Goal: Information Seeking & Learning: Understand process/instructions

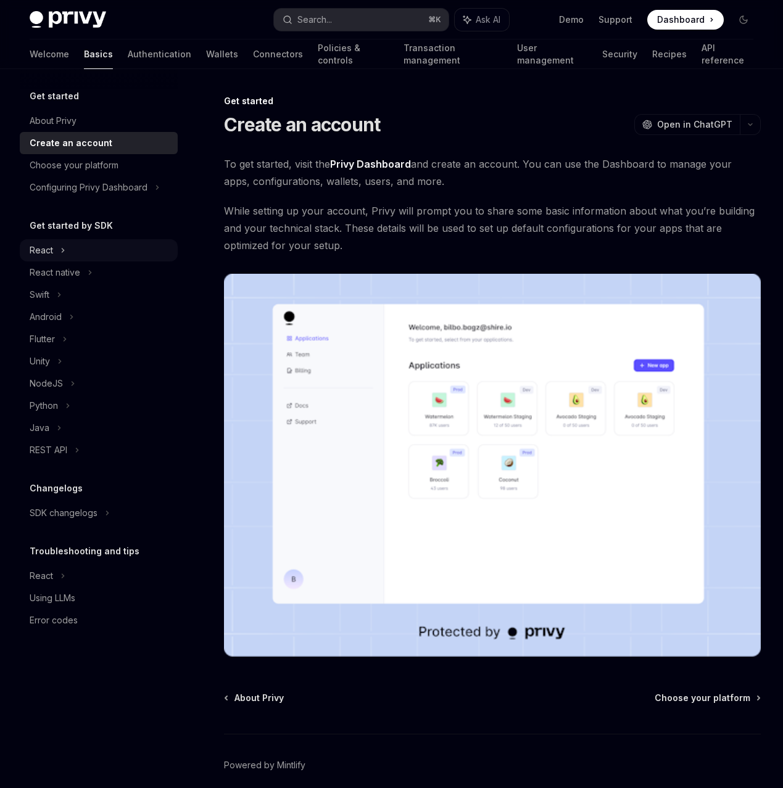
click at [138, 261] on div "React" at bounding box center [99, 250] width 158 height 22
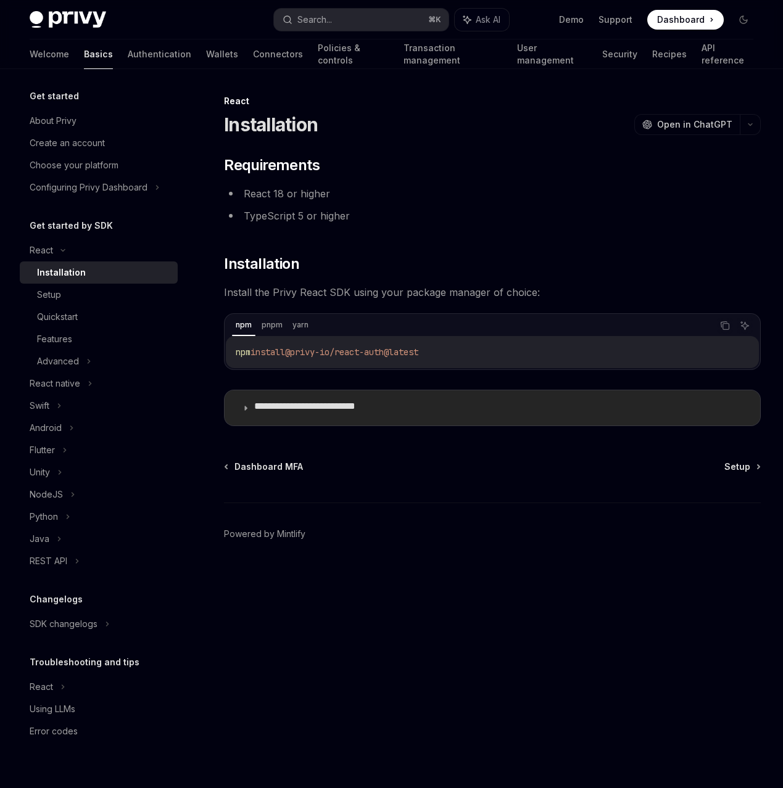
click at [398, 416] on p "**********" at bounding box center [341, 407] width 175 height 15
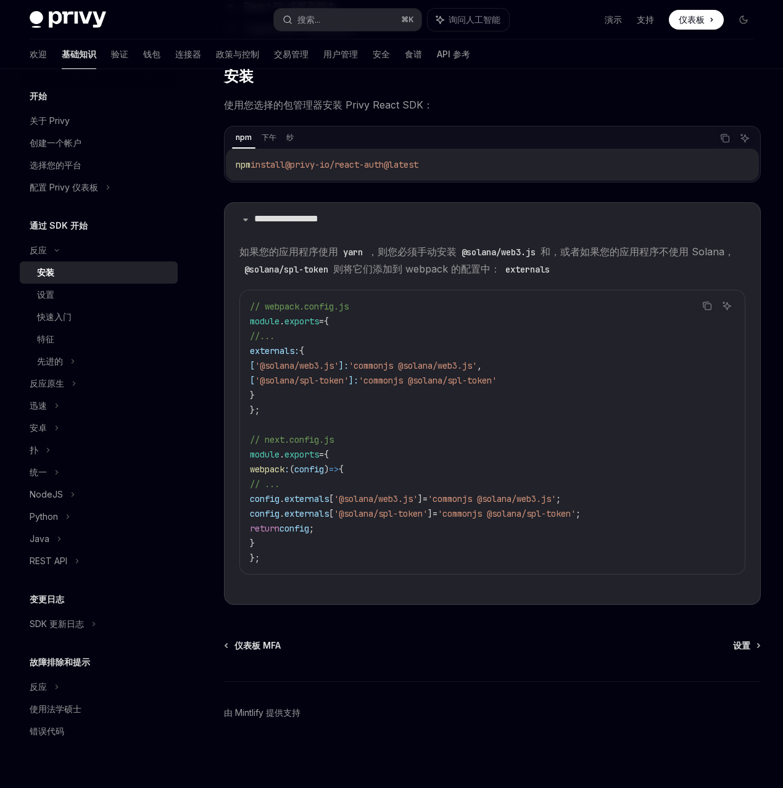
scroll to position [268, 0]
click at [116, 302] on div "设置" at bounding box center [103, 294] width 133 height 15
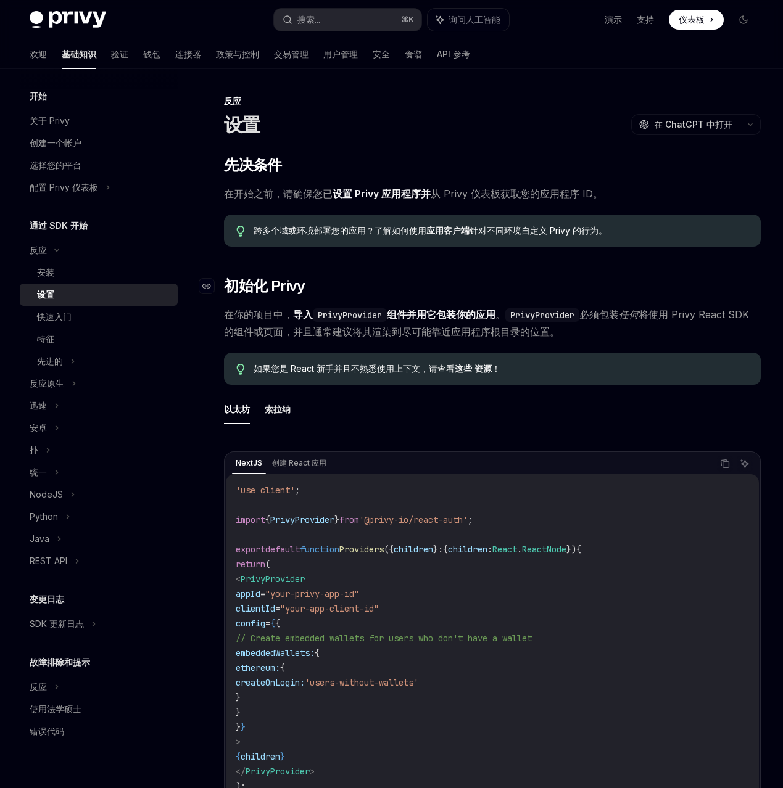
scroll to position [7, 0]
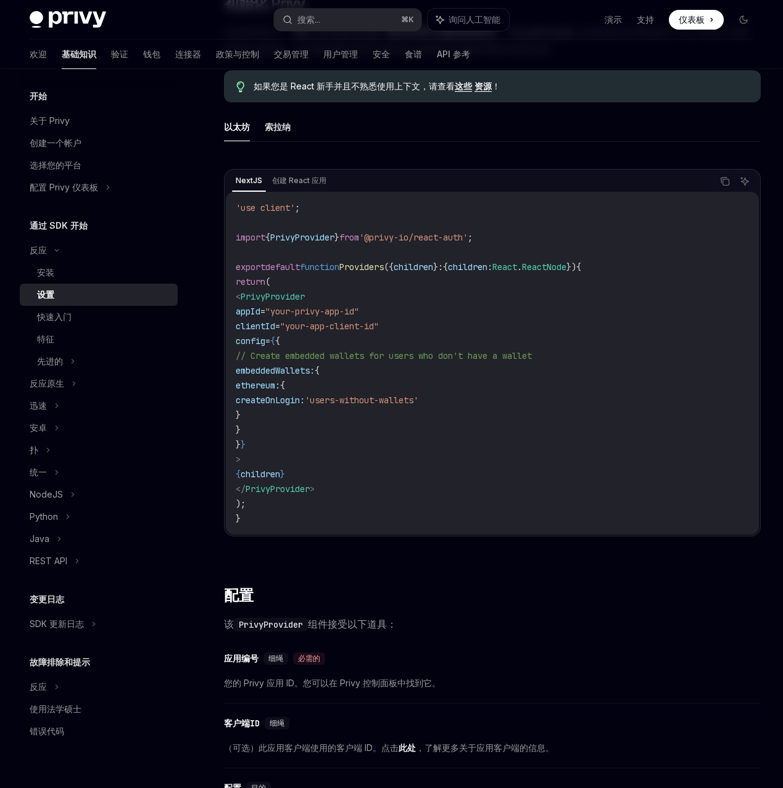
scroll to position [283, 0]
click at [125, 280] on div "安装" at bounding box center [103, 272] width 133 height 15
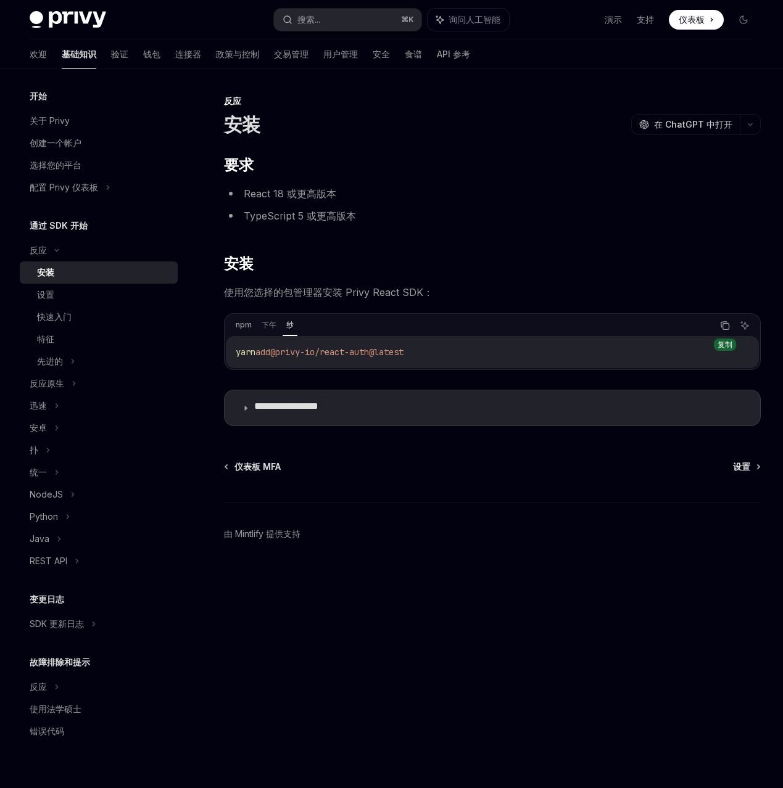
click at [717, 334] on button "复制代码块中的内容" at bounding box center [725, 326] width 16 height 16
click at [455, 425] on summary "**********" at bounding box center [491, 407] width 535 height 35
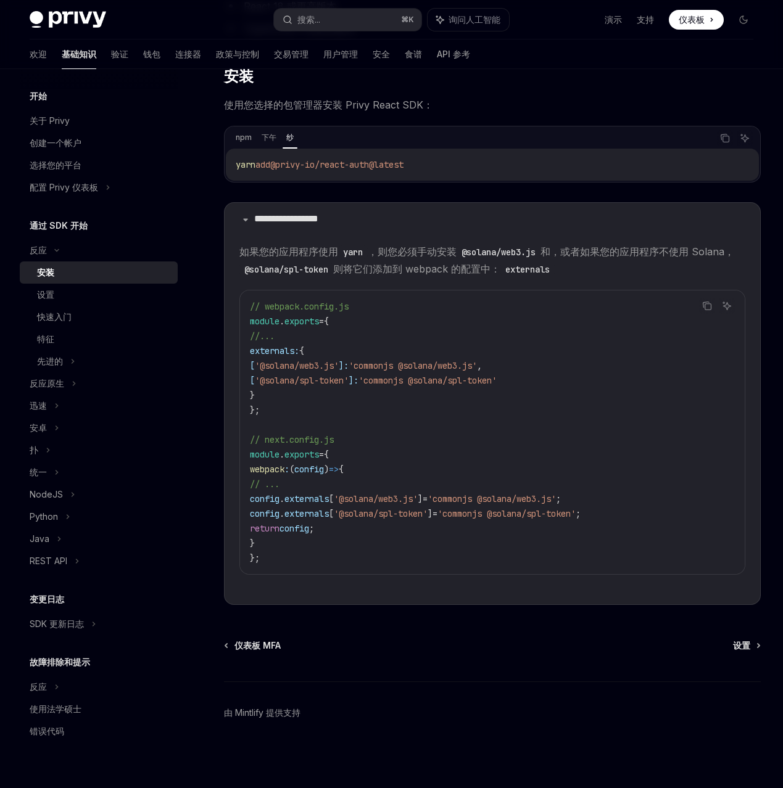
scroll to position [276, 0]
click at [496, 386] on span "'commonjs @solana/spl-token'" at bounding box center [427, 380] width 138 height 11
click at [578, 335] on children "如果您的应用程序使用 yarn ，则您必须手动安装 @solana/web3.js 和，或者 如果您的应用程序不使用 Solana， @solana/spl-…" at bounding box center [492, 418] width 506 height 351
copy code "@solana/web3.js"
drag, startPoint x: 578, startPoint y: 271, endPoint x: 670, endPoint y: 274, distance: 91.9
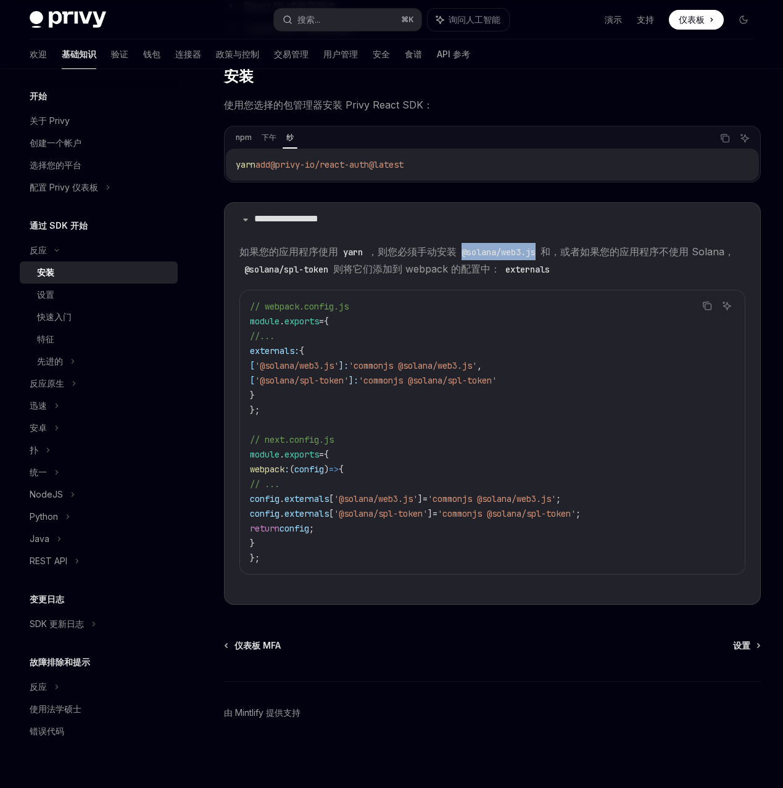
click at [540, 259] on code "@solana/web3.js" at bounding box center [498, 252] width 84 height 14
copy code "@solana/spl-token"
drag, startPoint x: 511, startPoint y: 290, endPoint x: 617, endPoint y: 297, distance: 106.3
click at [333, 276] on code "@solana/spl-token" at bounding box center [286, 270] width 94 height 14
drag, startPoint x: 344, startPoint y: 653, endPoint x: 325, endPoint y: 563, distance: 92.0
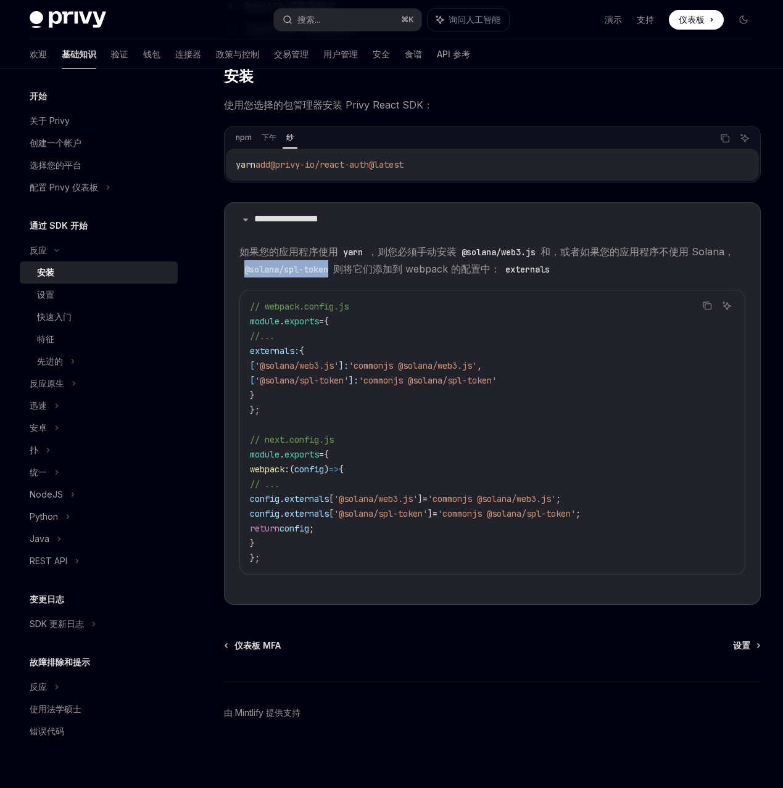
click at [325, 563] on code "// webpack.config.js module . exports = { //... externals: { [ '@solana/web3.js…" at bounding box center [492, 432] width 485 height 266
copy code "webpack : ( config ) => { // ... config . externals [ '@solana/web3.js' ] = 'co…"
click at [329, 504] on span "externals" at bounding box center [306, 498] width 44 height 11
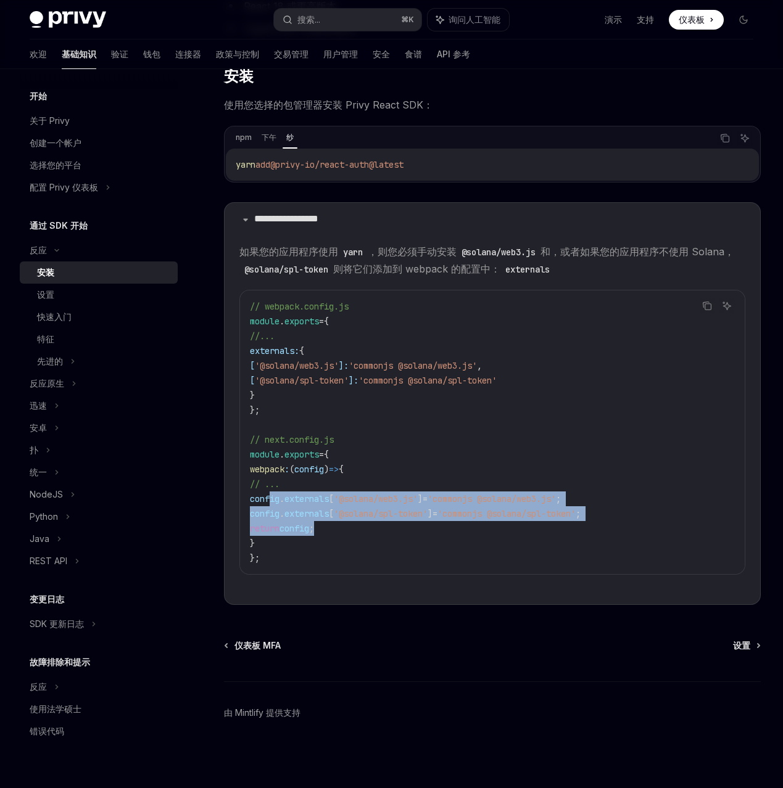
drag, startPoint x: 434, startPoint y: 637, endPoint x: 341, endPoint y: 600, distance: 100.2
click at [341, 565] on code "// webpack.config.js module . exports = { //... externals: { [ '@solana/web3.js…" at bounding box center [492, 432] width 485 height 266
copy code "config . externals [ '@solana/web3.js' ] = 'commonjs @solana/web3.js' ; config …"
click at [584, 565] on code "// webpack.config.js module . exports = { //... externals: { [ '@solana/web3.js…" at bounding box center [492, 432] width 485 height 266
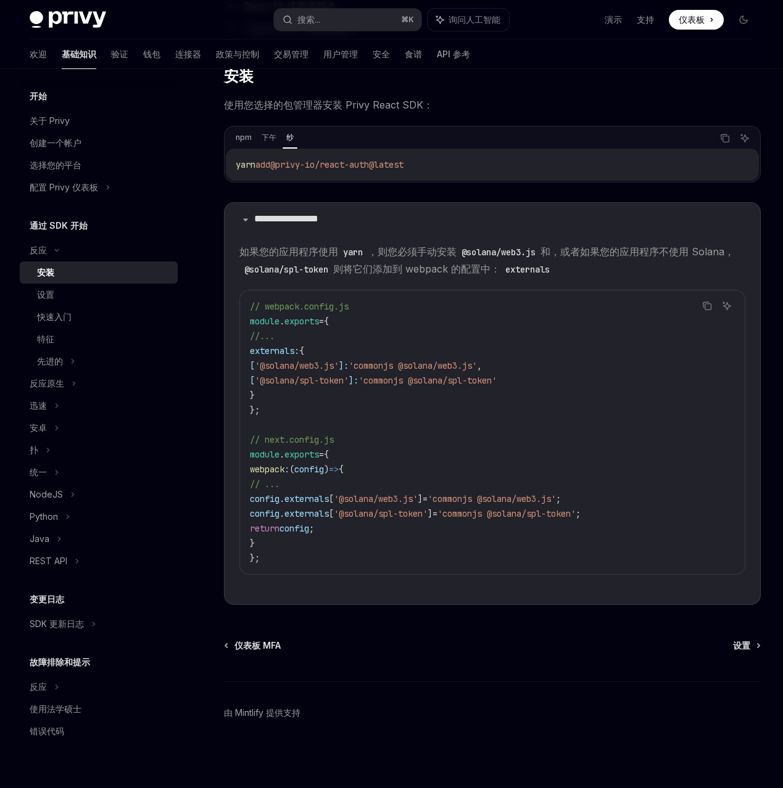
click at [417, 504] on span "'@solana/web3.js'" at bounding box center [376, 498] width 84 height 11
click at [151, 302] on div "设置" at bounding box center [103, 294] width 133 height 15
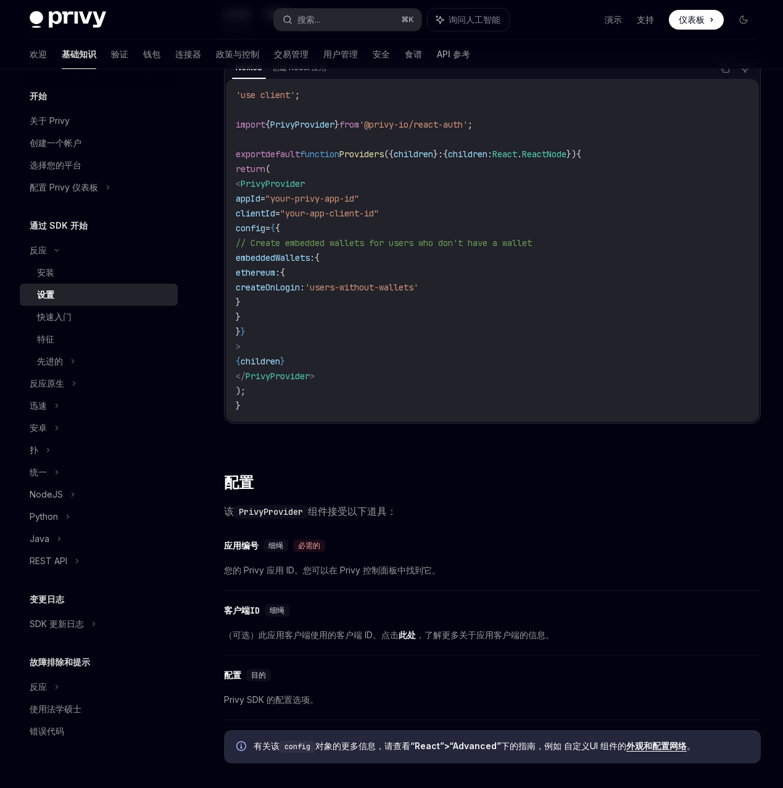
scroll to position [398, 0]
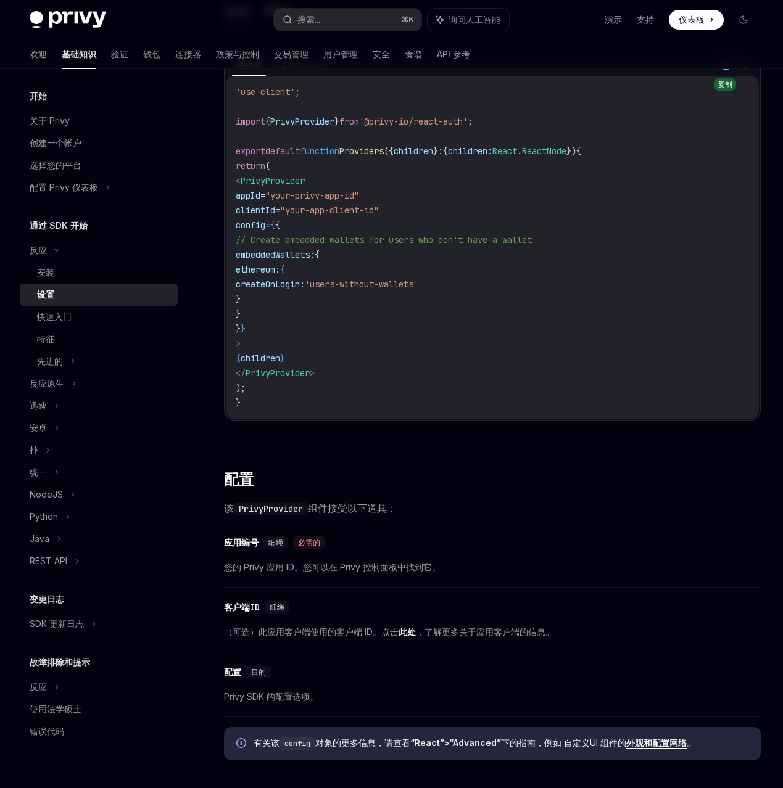
click at [723, 70] on icon "复制代码块中的内容" at bounding box center [726, 67] width 6 height 6
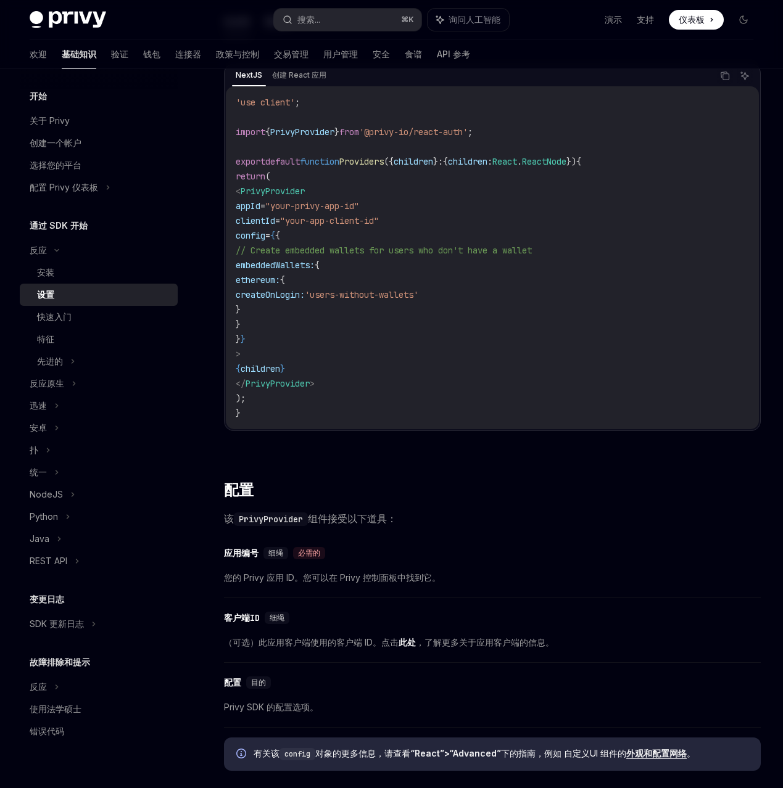
scroll to position [377, 0]
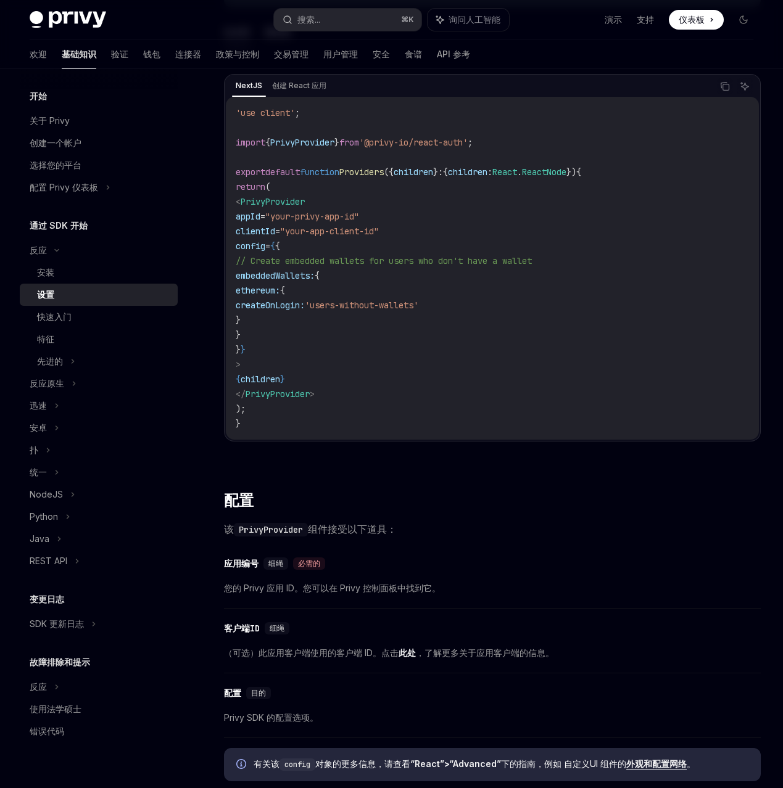
click at [146, 302] on div "设置" at bounding box center [103, 294] width 133 height 15
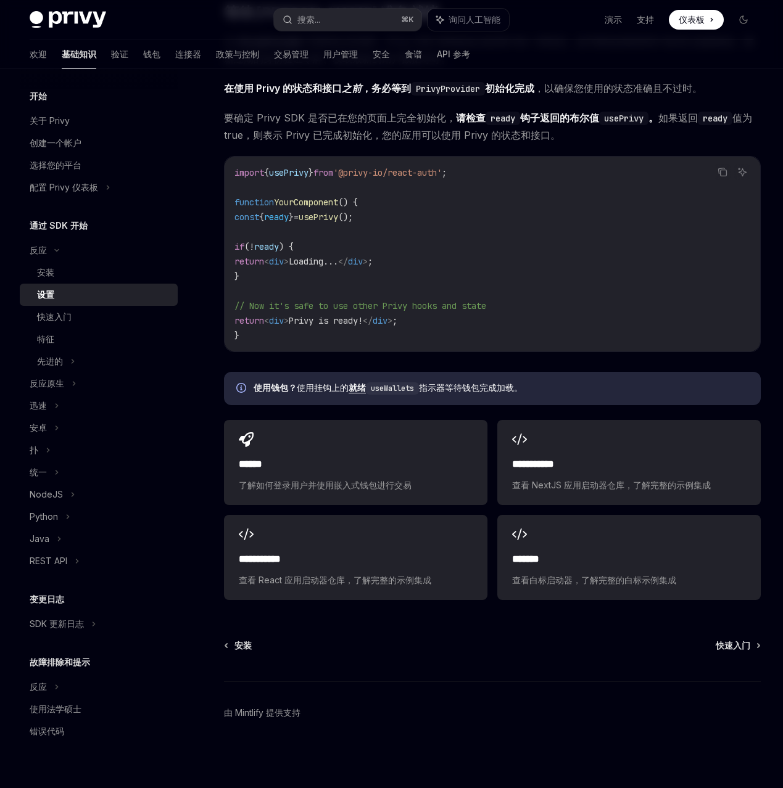
scroll to position [1492, 0]
click at [512, 343] on code "import { usePrivy } from '@privy-io/react-auth' ; function YourComponent () { c…" at bounding box center [492, 254] width 516 height 178
copy span "const { ready } = usePrivy ()"
drag, startPoint x: 475, startPoint y: 380, endPoint x: 308, endPoint y: 376, distance: 167.8
click at [308, 223] on span "const { ready } = usePrivy ();" at bounding box center [293, 217] width 118 height 11
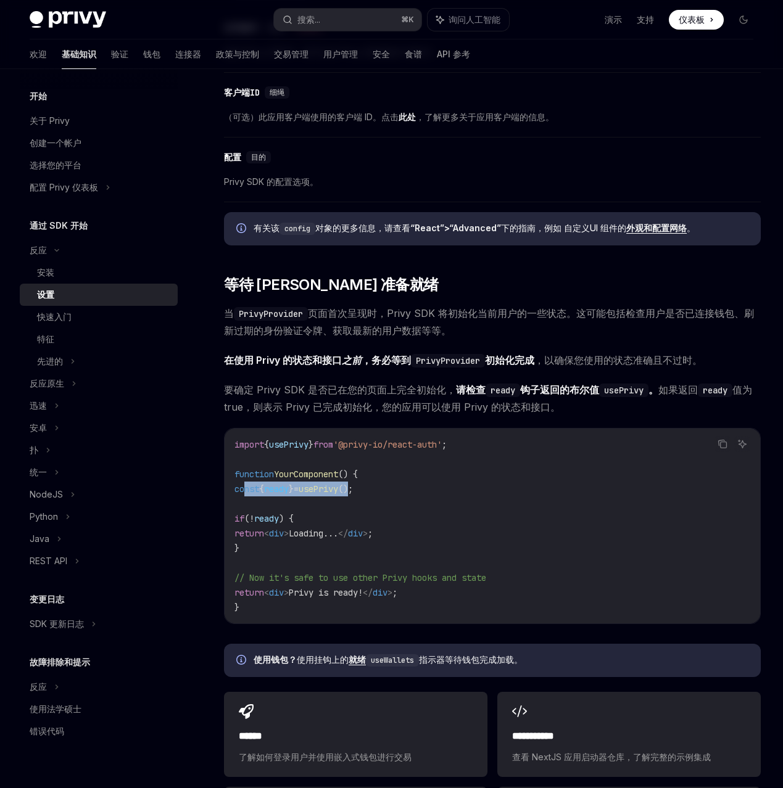
scroll to position [818, 0]
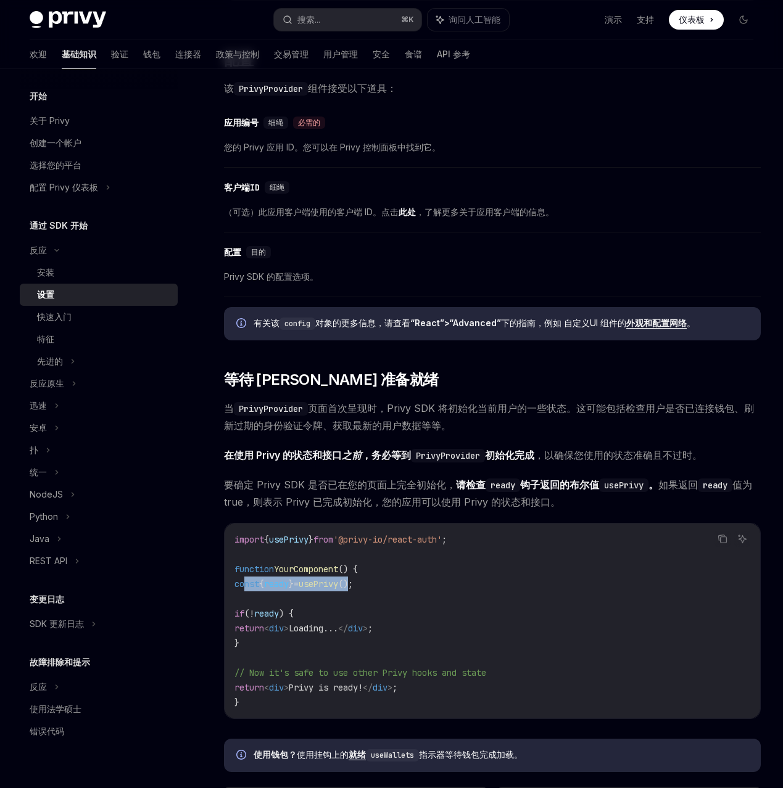
click at [471, 297] on div "​ 配置 目的 Privy SDK 的配置选项。" at bounding box center [492, 268] width 536 height 59
click at [366, 297] on div "​ 配置 目的 Privy SDK 的配置选项。" at bounding box center [492, 268] width 536 height 59
click at [318, 282] on font "Privy SDK 的配置选项。" at bounding box center [271, 276] width 94 height 10
click at [385, 297] on div "​ 配置 目的 Privy SDK 的配置选项。" at bounding box center [492, 268] width 536 height 59
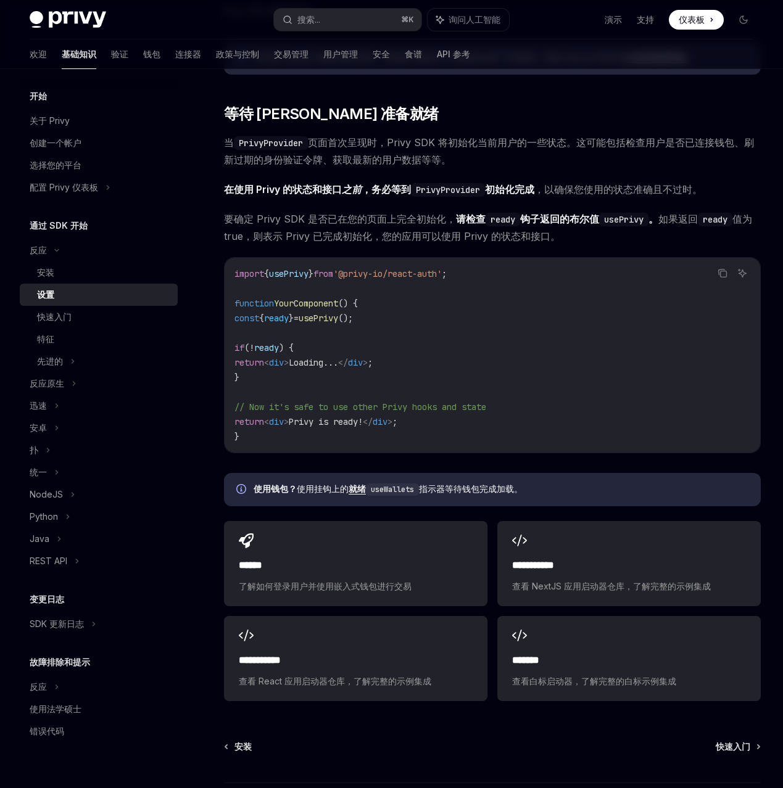
scroll to position [1108, 0]
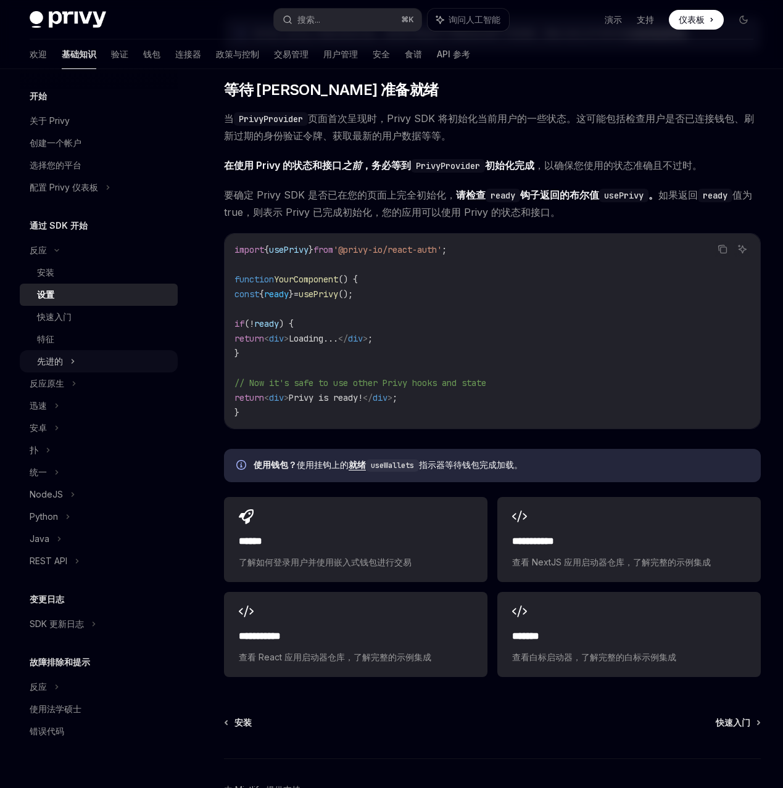
click at [145, 372] on div "先进的" at bounding box center [99, 361] width 158 height 22
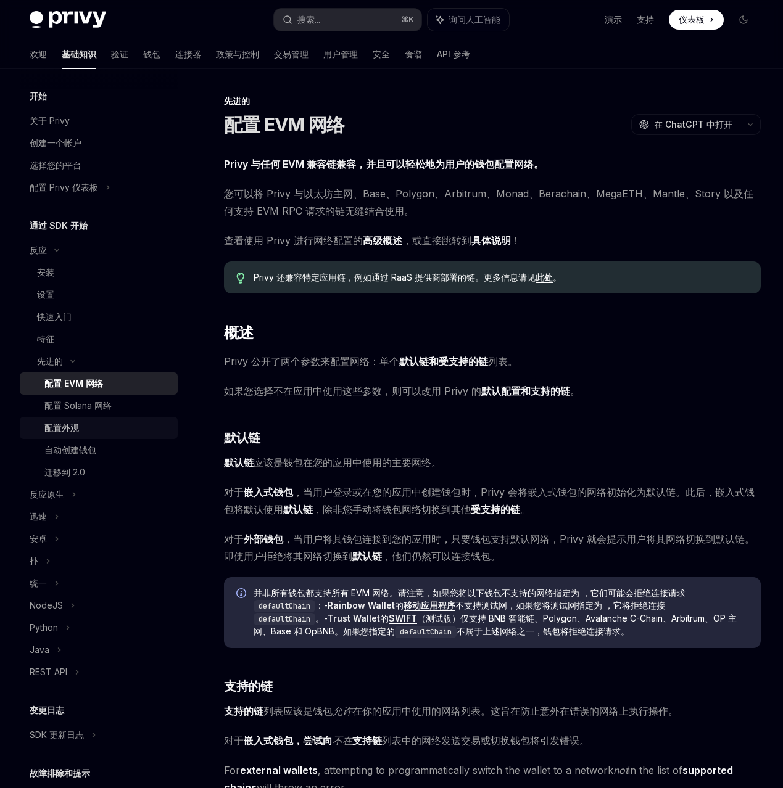
click at [157, 435] on div "配置外观" at bounding box center [107, 428] width 126 height 15
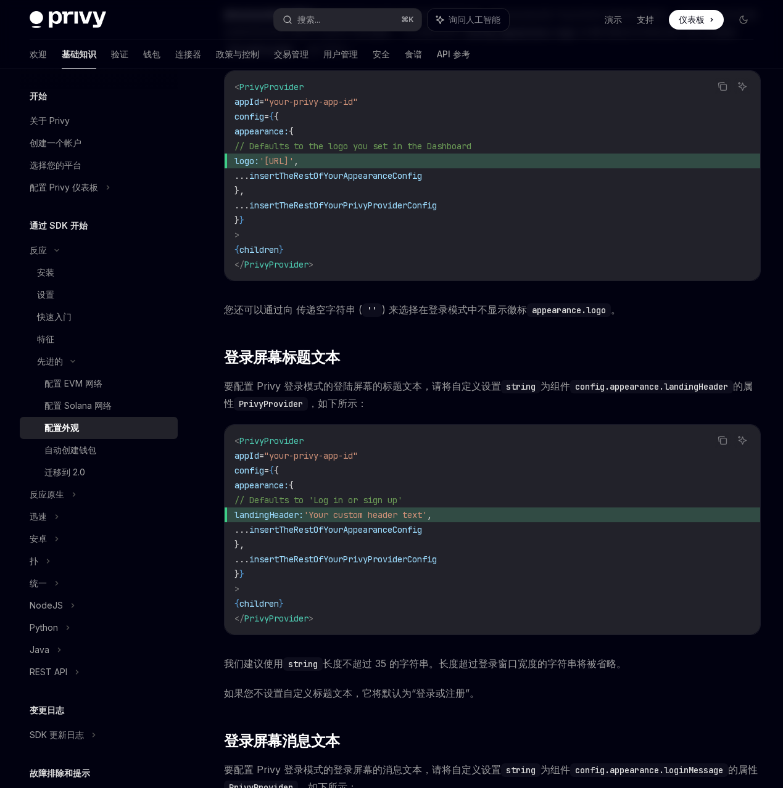
scroll to position [559, 0]
drag, startPoint x: 351, startPoint y: 430, endPoint x: 665, endPoint y: 425, distance: 313.3
click at [665, 271] on code "< PrivyProvider appId = "your-privy-app-id" config = { { appearance: { // Defau…" at bounding box center [492, 175] width 516 height 192
copy span "Defaults to the logo you set in the Dashboard"
click at [294, 166] on span "'[URL]'" at bounding box center [276, 160] width 35 height 11
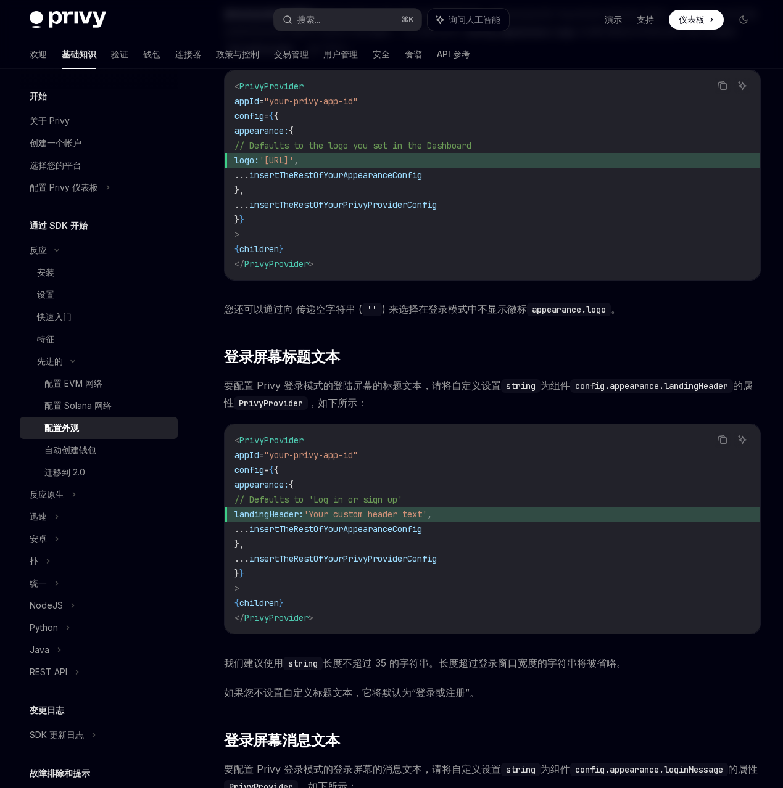
click at [369, 181] on span "insertTheRestOfYourAppearanceConfig" at bounding box center [335, 175] width 173 height 11
drag, startPoint x: 332, startPoint y: 448, endPoint x: 567, endPoint y: 452, distance: 235.0
click at [567, 168] on span "logo: '[URL]' ," at bounding box center [492, 160] width 516 height 15
copy span "logo: '[URL]' ,"
click at [422, 181] on span "insertTheRestOfYourAppearanceConfig" at bounding box center [335, 175] width 173 height 11
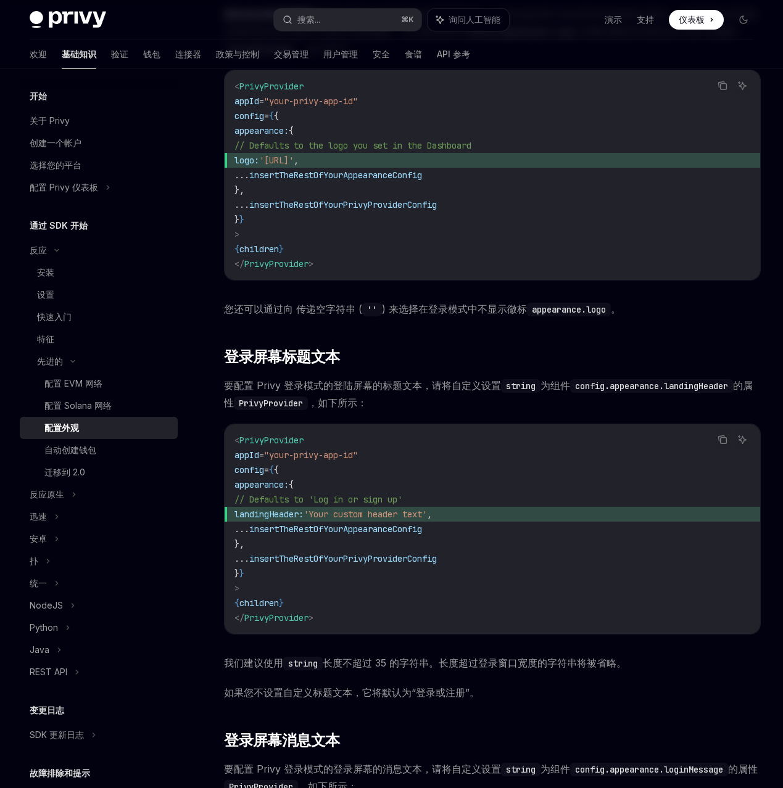
click at [422, 181] on span "insertTheRestOfYourAppearanceConfig" at bounding box center [335, 175] width 173 height 11
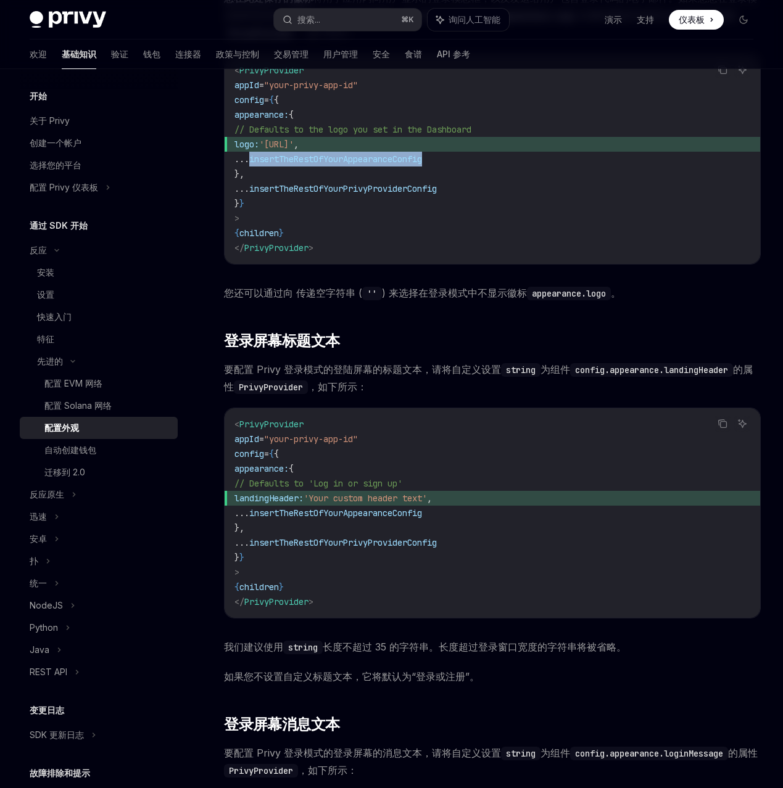
scroll to position [605, 0]
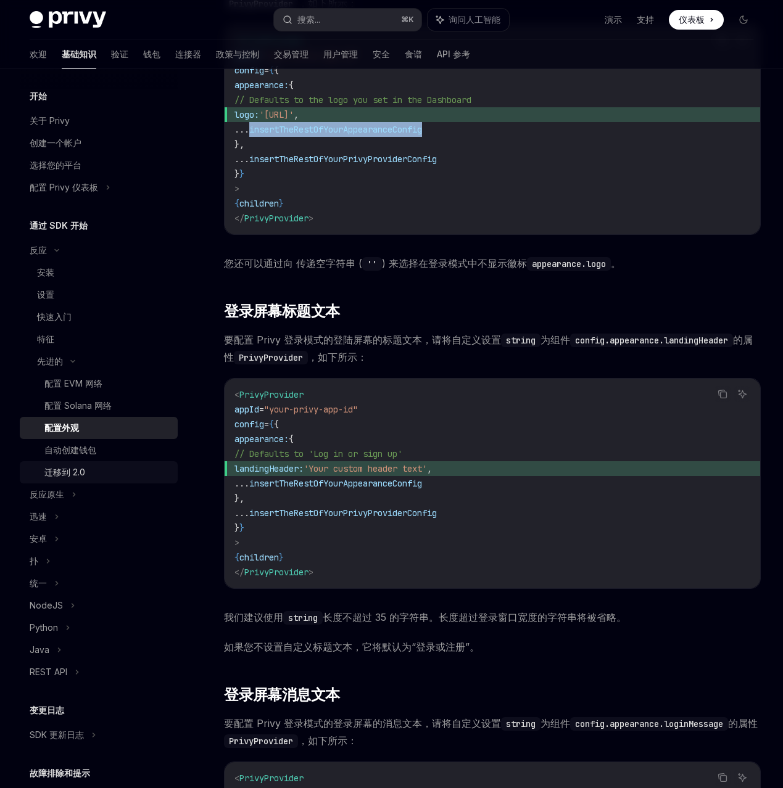
click at [157, 480] on div "迁移到 2.0" at bounding box center [107, 472] width 126 height 15
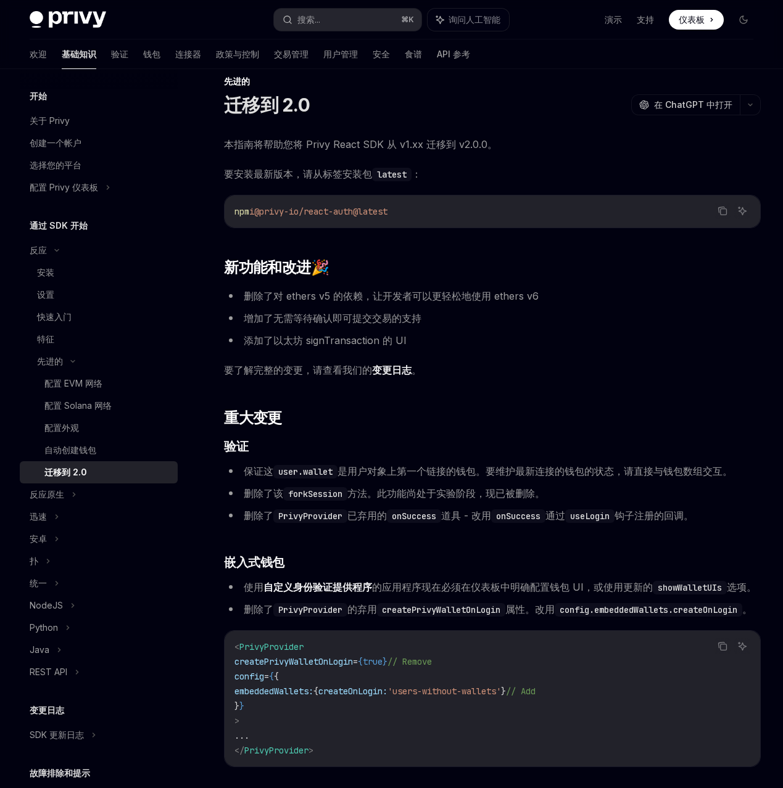
scroll to position [39, 0]
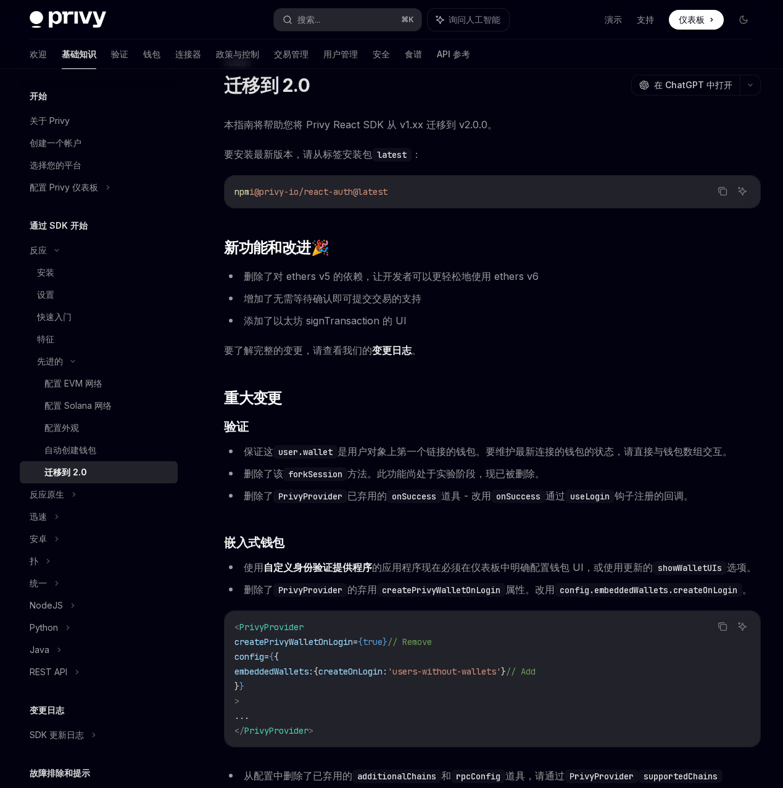
click at [519, 199] on code "npm i @privy-io/react-auth@latest" at bounding box center [492, 191] width 516 height 15
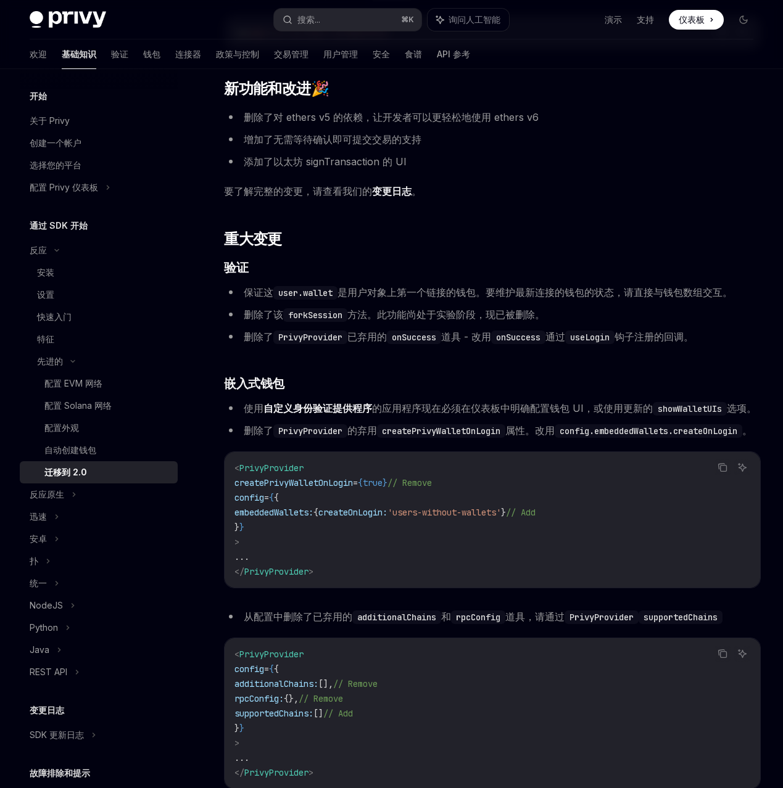
scroll to position [297, 0]
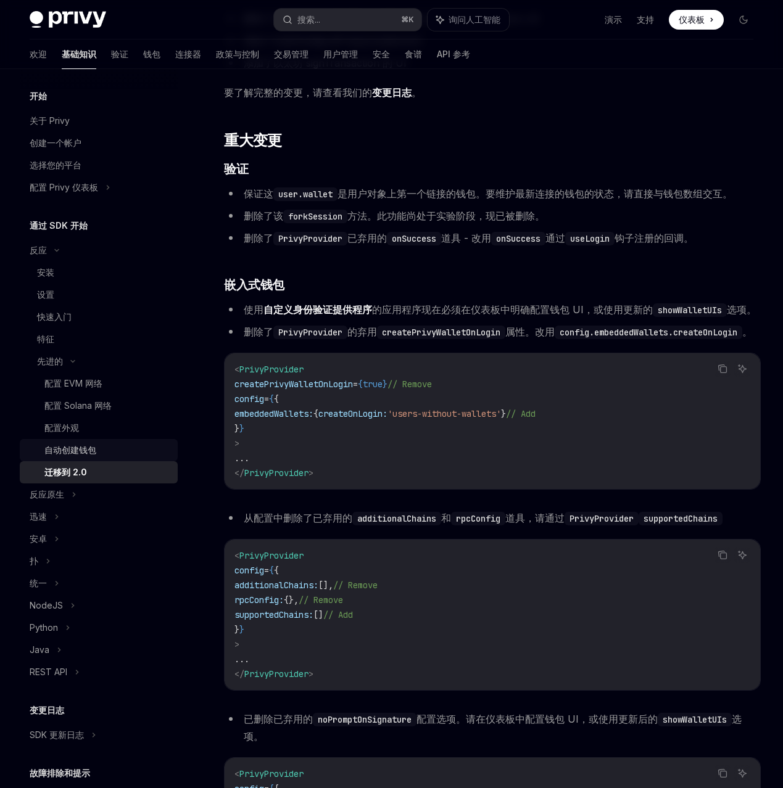
click at [145, 458] on div "自动创建钱包" at bounding box center [107, 450] width 126 height 15
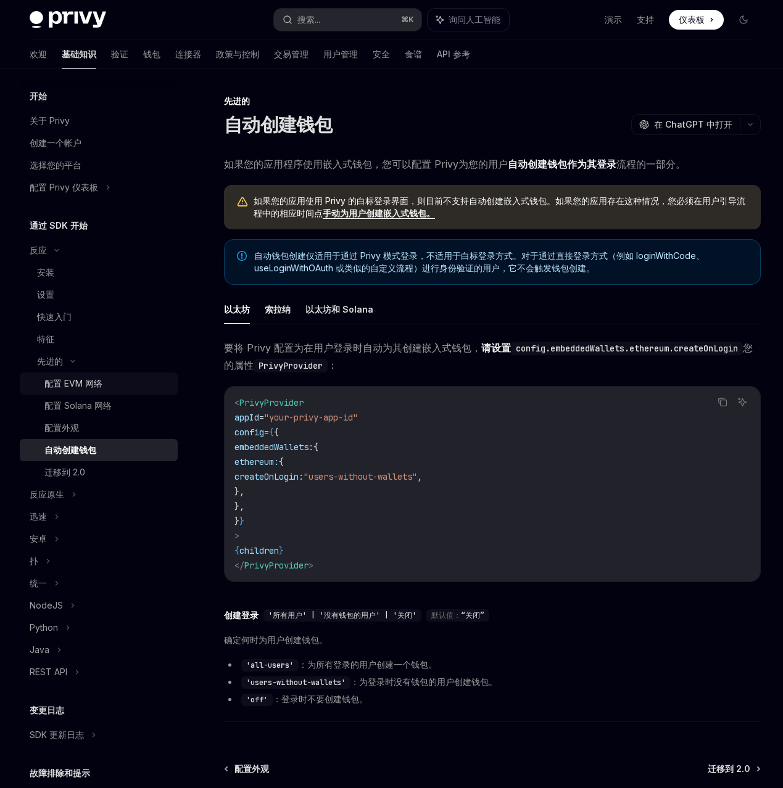
click at [152, 391] on div "配置 EVM 网络" at bounding box center [107, 383] width 126 height 15
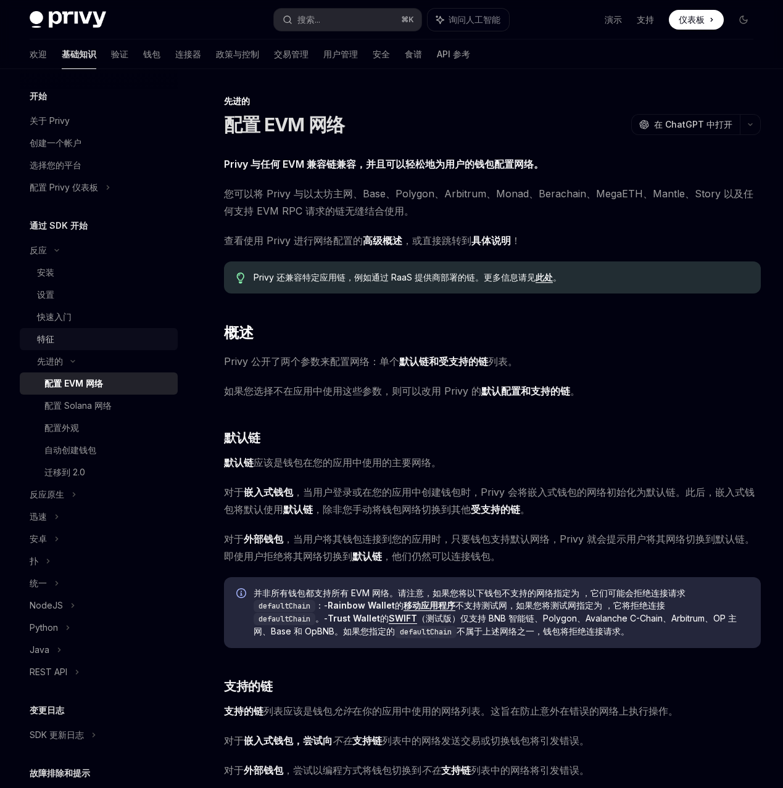
click at [160, 350] on link "特征" at bounding box center [99, 339] width 158 height 22
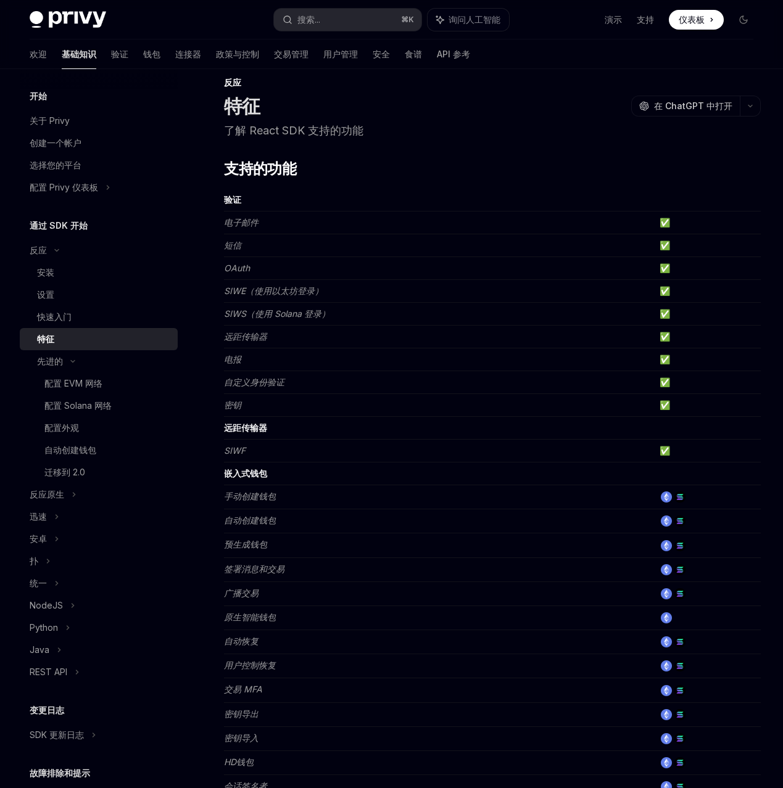
scroll to position [20, 0]
click at [469, 178] on h2 "​ 支持的功能" at bounding box center [492, 168] width 536 height 20
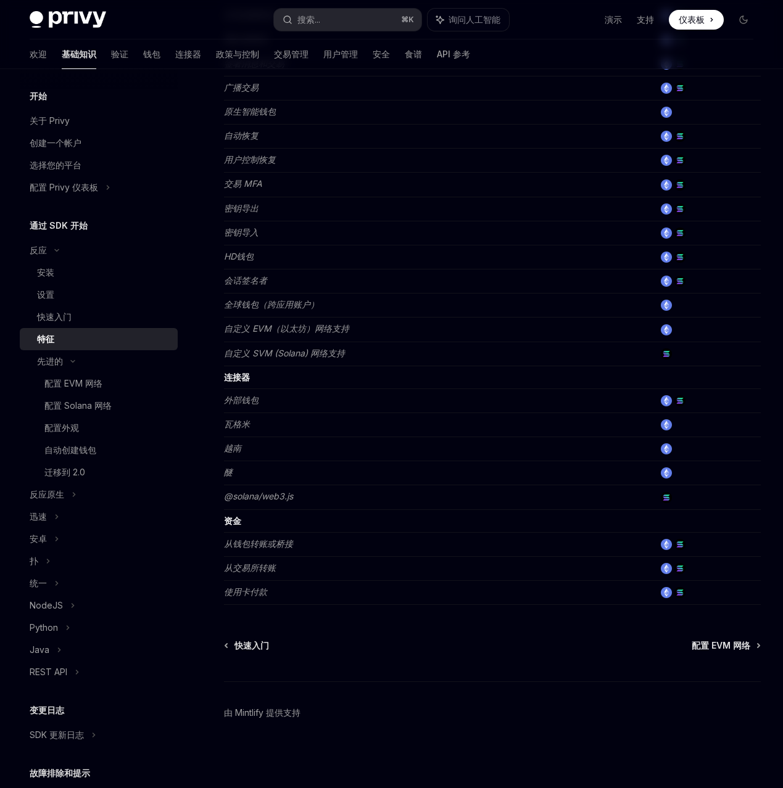
scroll to position [809, 0]
click at [131, 324] on div "快速入门" at bounding box center [103, 317] width 133 height 15
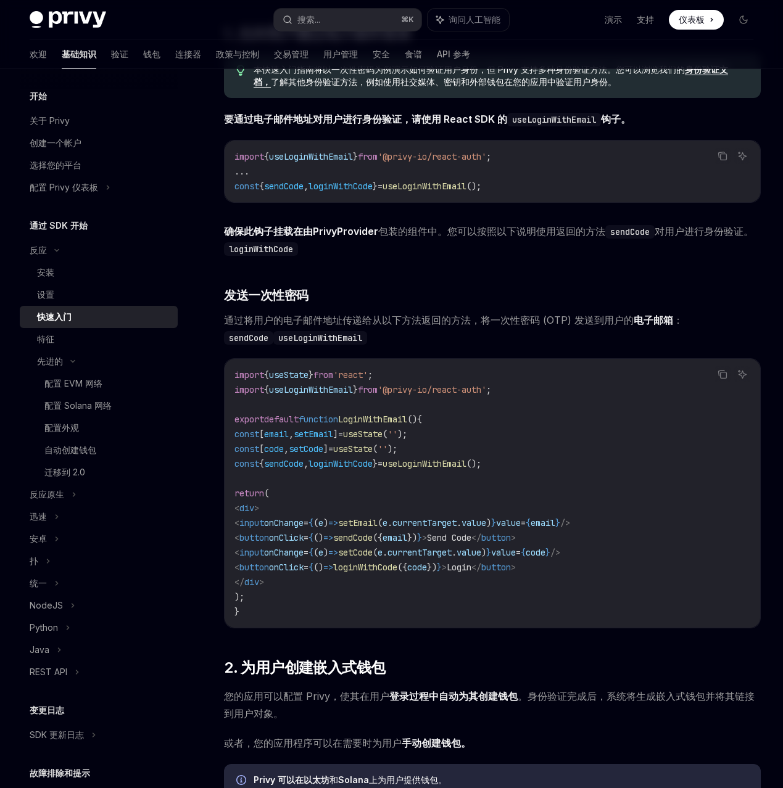
scroll to position [251, 0]
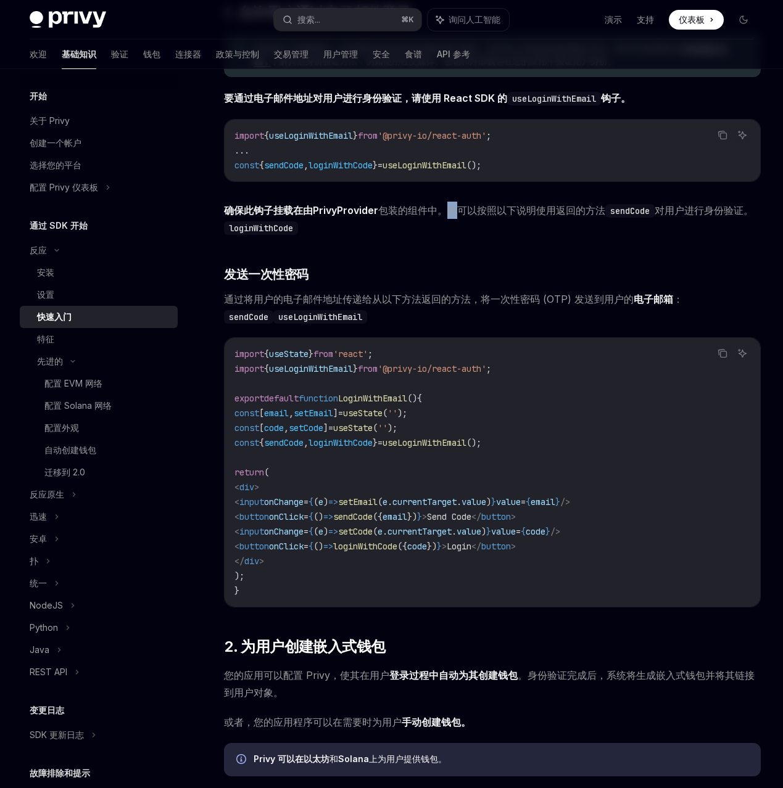
drag, startPoint x: 558, startPoint y: 361, endPoint x: 577, endPoint y: 376, distance: 23.7
click at [575, 236] on span "确保此钩子挂载在由PrivyProvider 包装的组件中。您可以 按照以下说明 使用返回的方法 sendCode 对用户进行身份验证。 loginWithC…" at bounding box center [492, 219] width 536 height 35
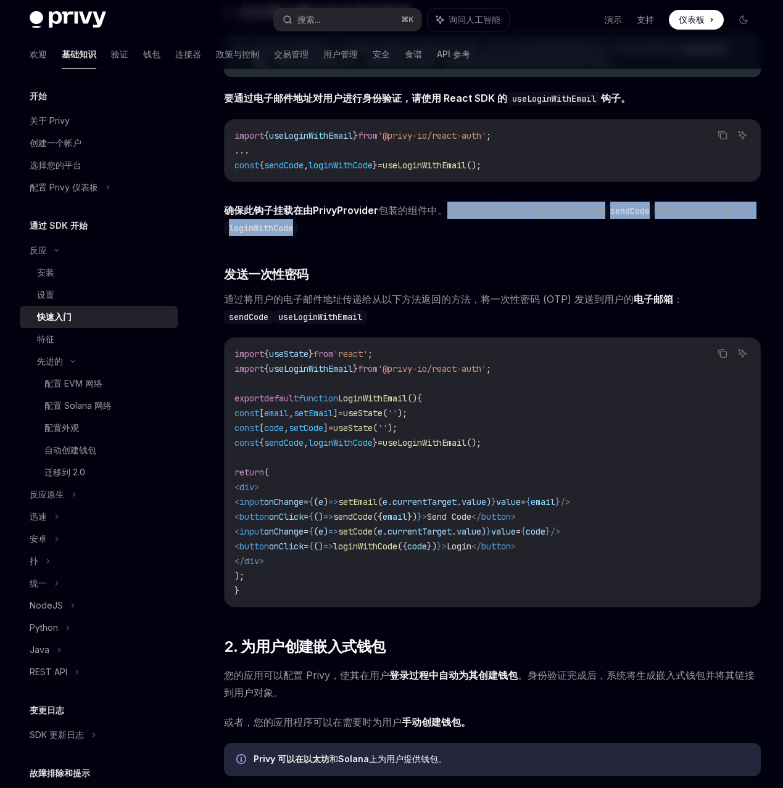
click at [610, 236] on span "确保此钩子挂载在由PrivyProvider 包装的组件中。您可以 按照以下说明 使用返回的方法 sendCode 对用户进行身份验证。 loginWithC…" at bounding box center [492, 219] width 536 height 35
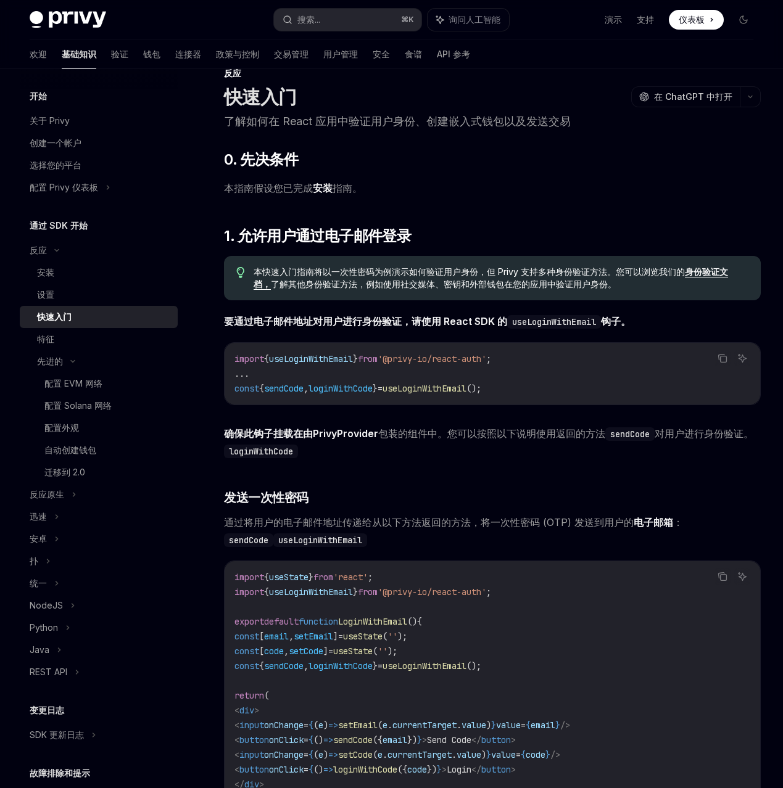
scroll to position [0, 0]
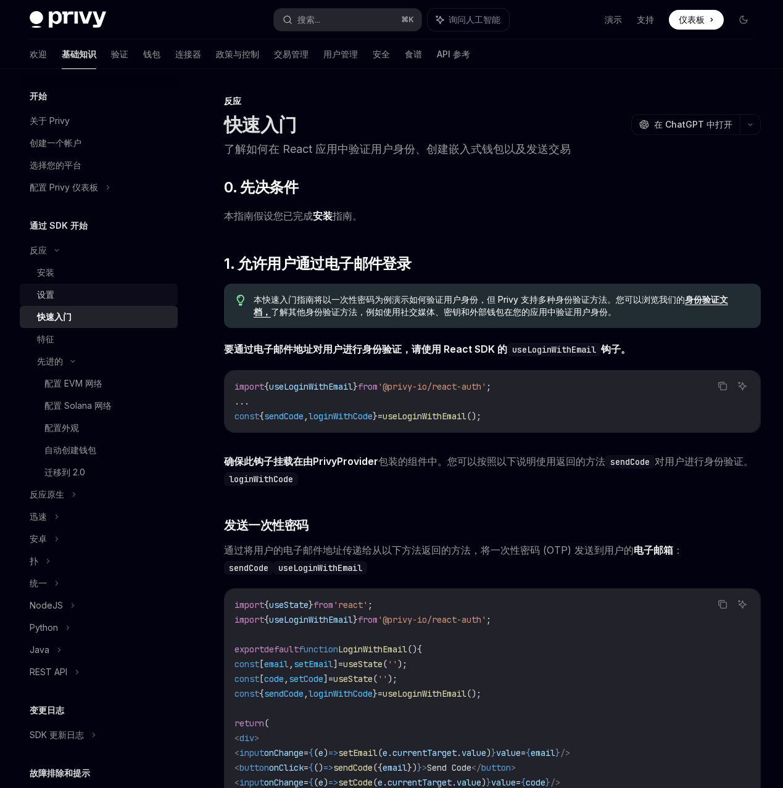
click at [144, 302] on div "设置" at bounding box center [103, 294] width 133 height 15
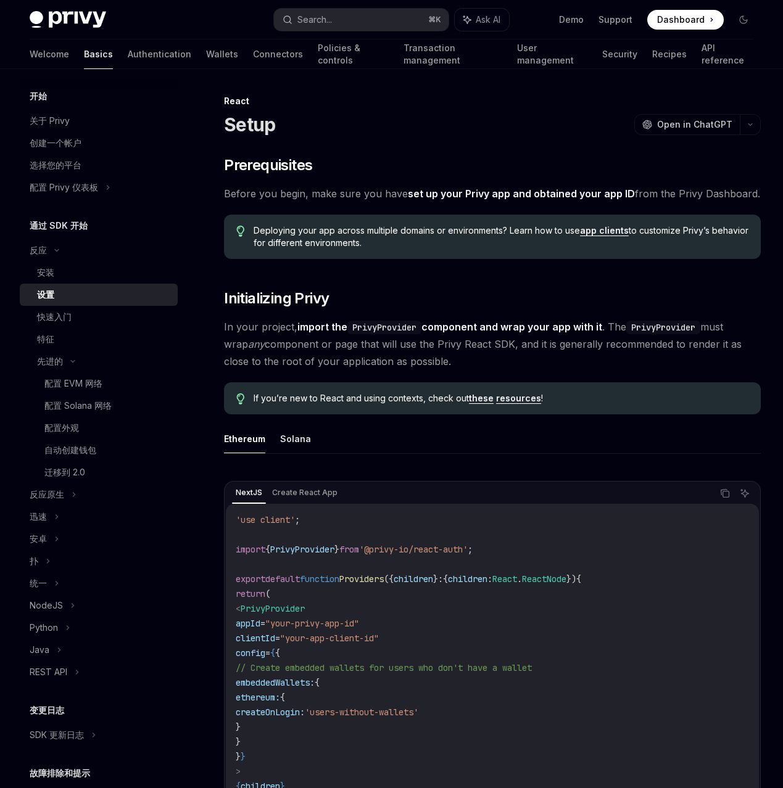
type textarea "*"
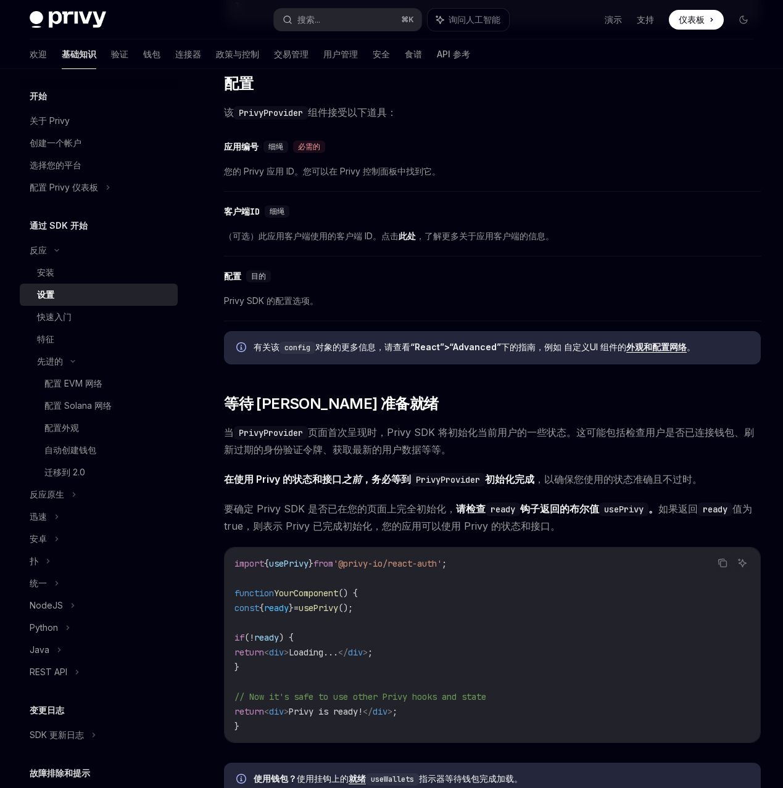
scroll to position [833, 0]
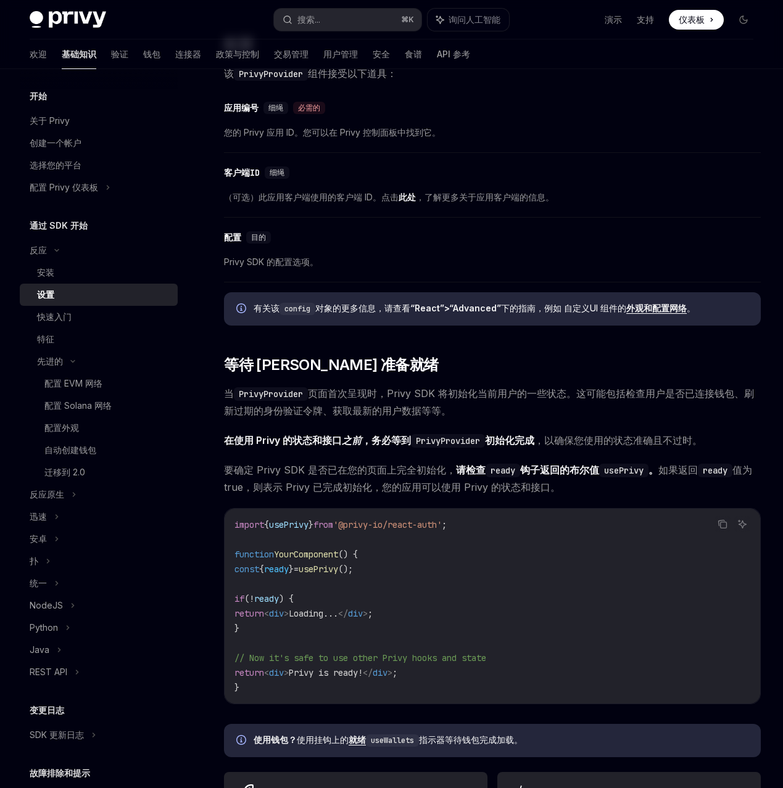
click at [308, 81] on code "PrivyProvider" at bounding box center [271, 74] width 74 height 14
click at [355, 269] on span "Privy SDK 的配置选项。" at bounding box center [492, 262] width 536 height 15
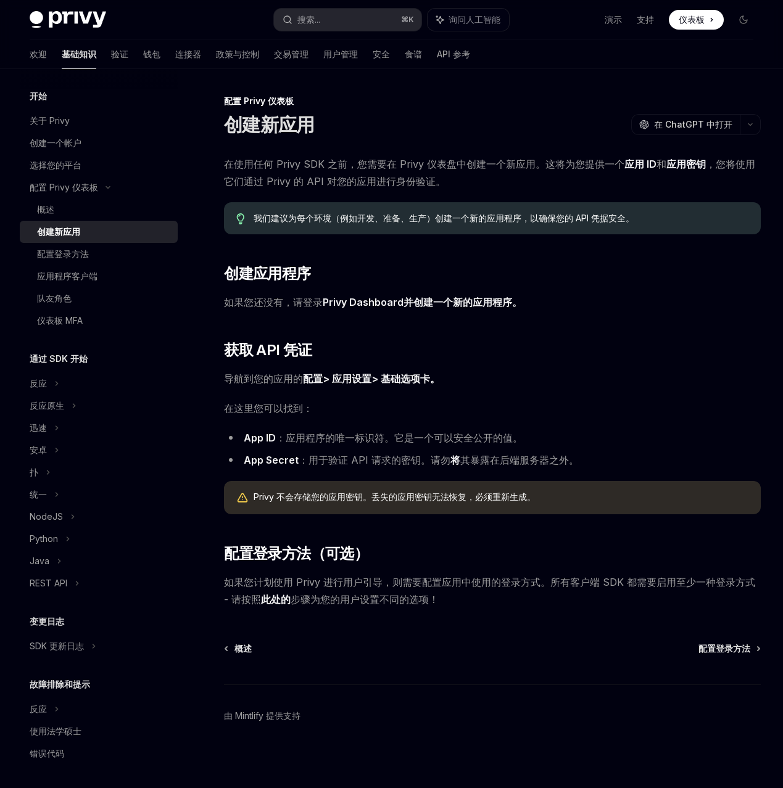
click at [624, 170] on font "应用 ID" at bounding box center [640, 164] width 32 height 12
click at [323, 190] on span "在使用任何 Privy SDK 之前，您需要在 Privy 仪表盘中创建一个新应用。这将为您提供一个 应用 ID 和 应用密钥 ，您将使用它们通过 Privy…" at bounding box center [492, 172] width 536 height 35
click at [624, 170] on font "应用 ID" at bounding box center [640, 164] width 32 height 12
click at [666, 170] on font "应用密钥" at bounding box center [685, 164] width 39 height 12
click at [419, 223] on font "我们建议为每个环境（例如开发、准备、生产）创建一个新的应用程序，以确保您的 API 凭据安全。" at bounding box center [443, 218] width 380 height 10
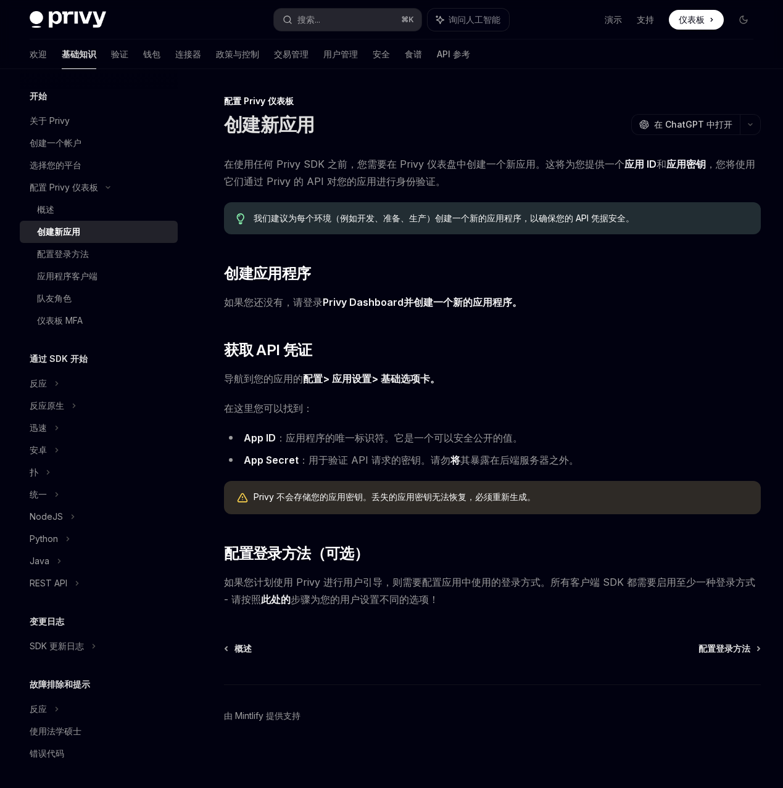
click at [477, 308] on font "Privy Dashboard并创建一个新的应用程序。" at bounding box center [422, 302] width 199 height 12
click at [144, 395] on div "反应" at bounding box center [99, 383] width 158 height 22
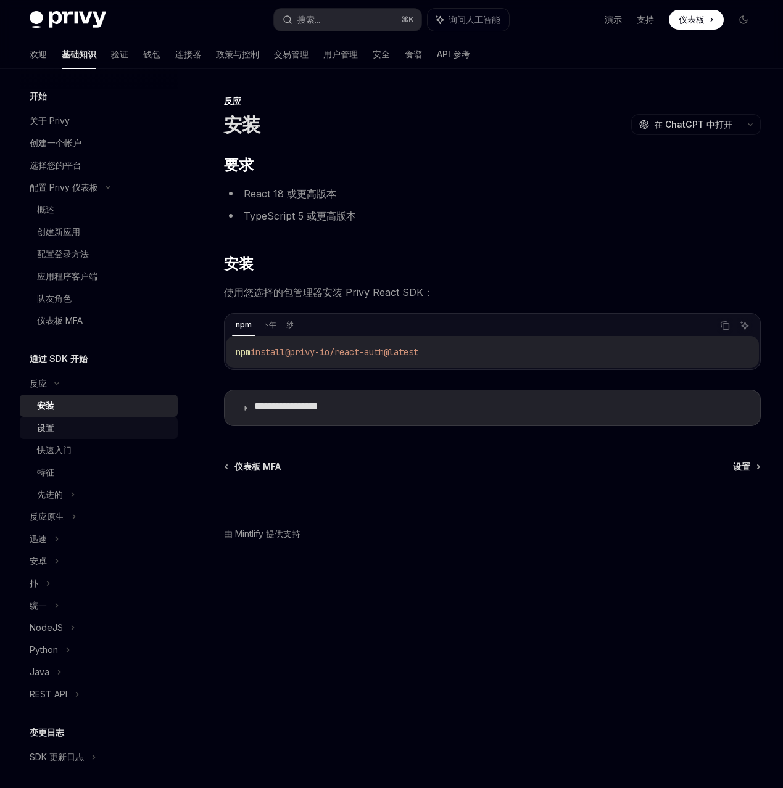
click at [123, 435] on div "设置" at bounding box center [103, 428] width 133 height 15
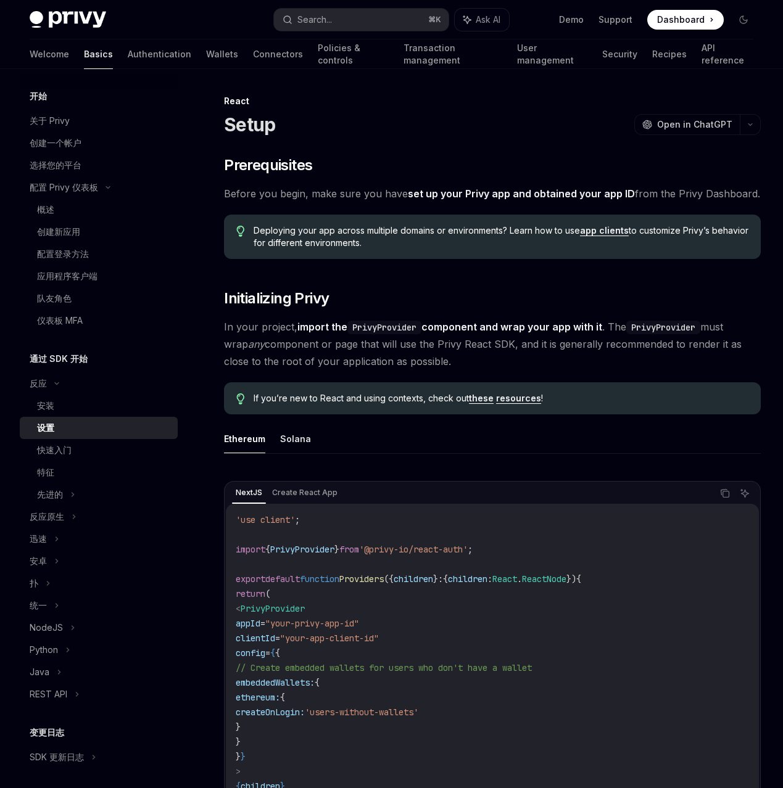
type textarea "*"
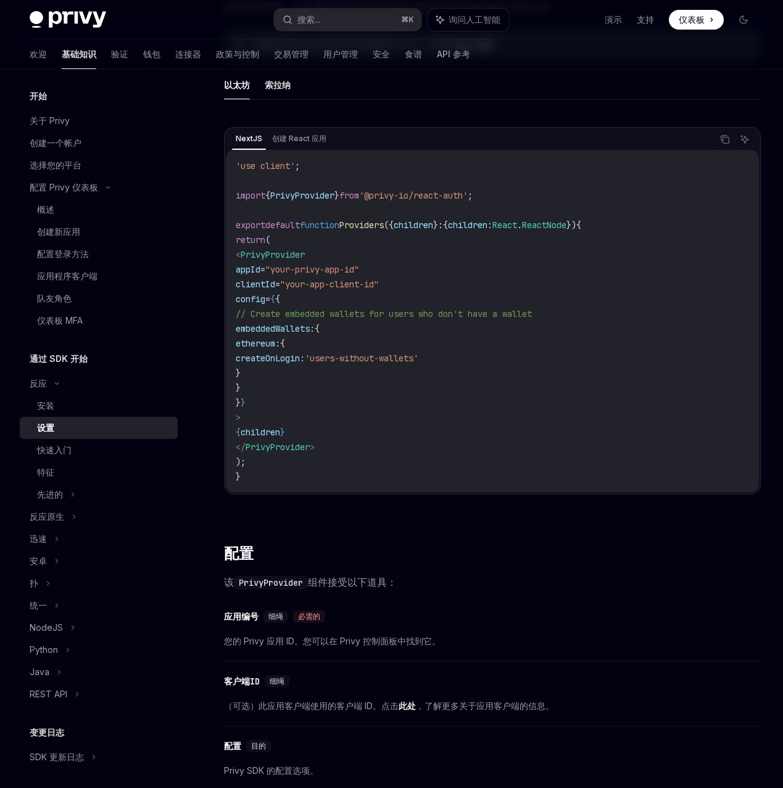
scroll to position [327, 0]
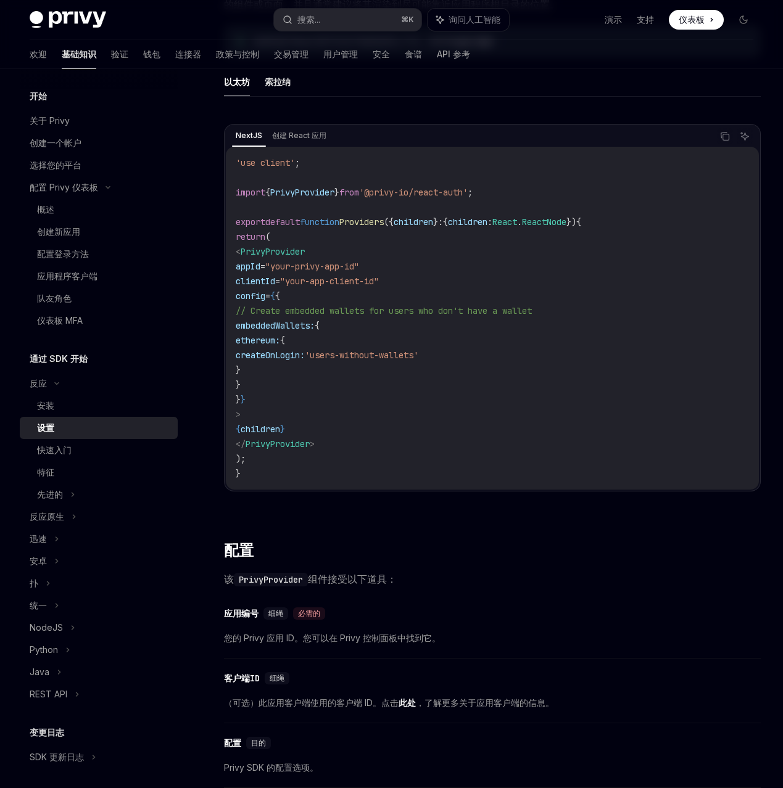
click at [493, 481] on code "'use client' ; import { PrivyProvider } from '@privy-io/react-auth' ; export de…" at bounding box center [492, 318] width 513 height 326
copy span "Create embedded wallets for users who don't have a wallet"
drag, startPoint x: 366, startPoint y: 505, endPoint x: 749, endPoint y: 506, distance: 382.9
click at [749, 481] on code "'use client' ; import { PrivyProvider } from '@privy-io/react-auth' ; export de…" at bounding box center [492, 318] width 513 height 326
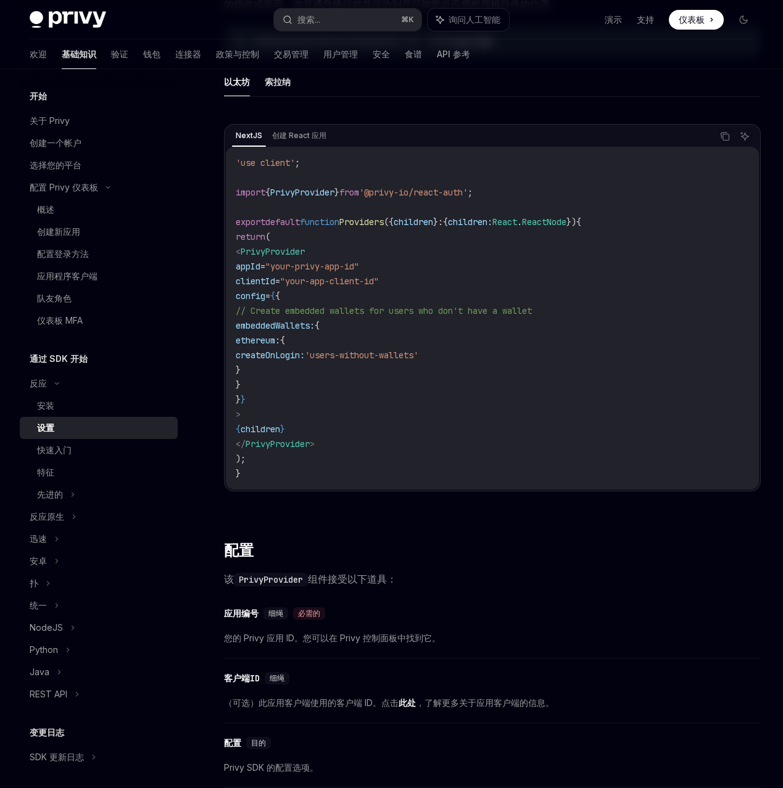
click at [665, 412] on code "'use client' ; import { PrivyProvider } from '@privy-io/react-auth' ; export de…" at bounding box center [492, 318] width 513 height 326
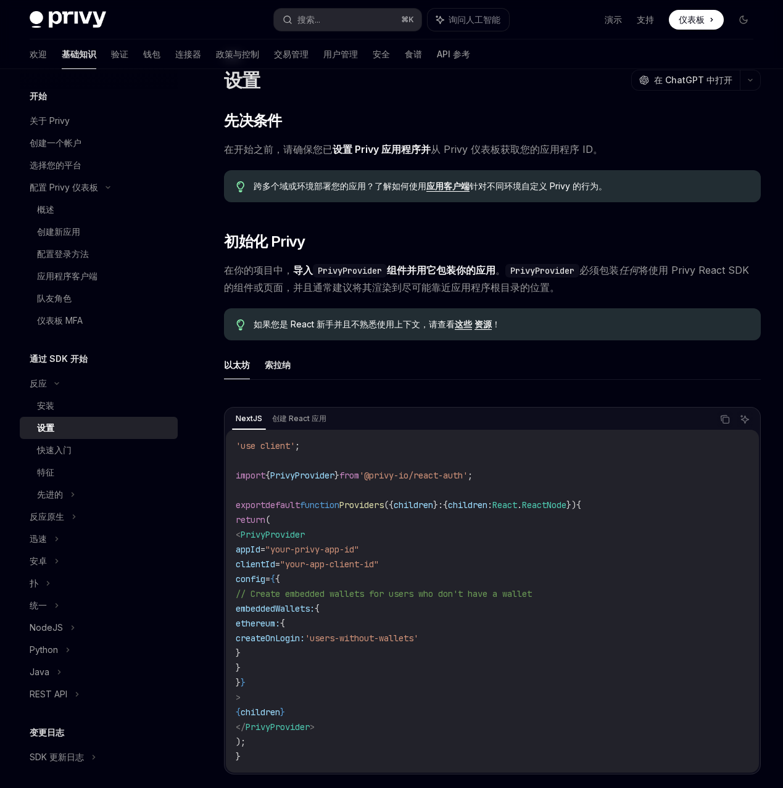
scroll to position [36, 0]
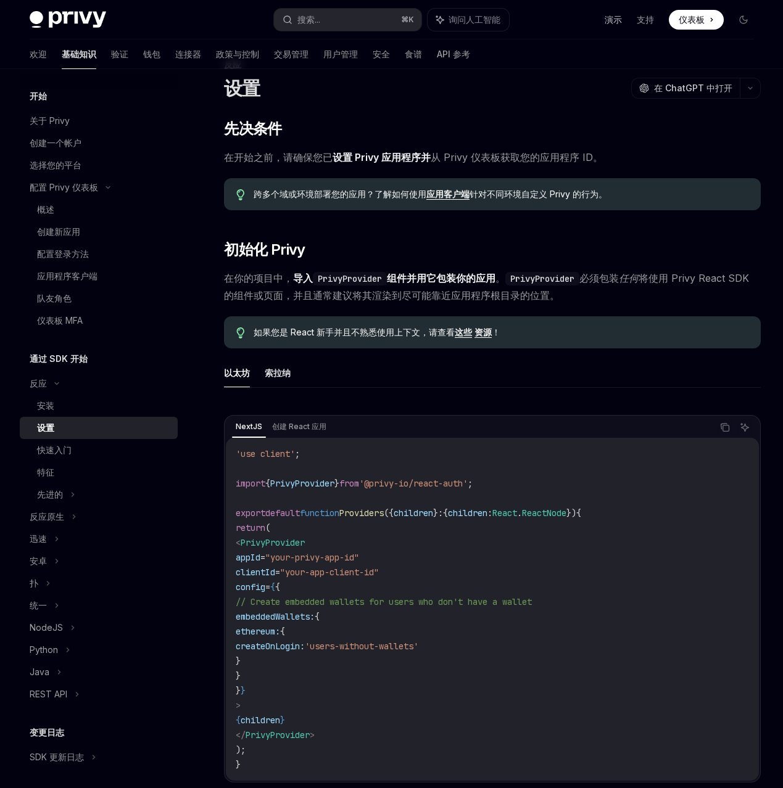
click at [604, 22] on font "演示" at bounding box center [612, 19] width 17 height 10
